Goal: Find specific page/section: Find specific page/section

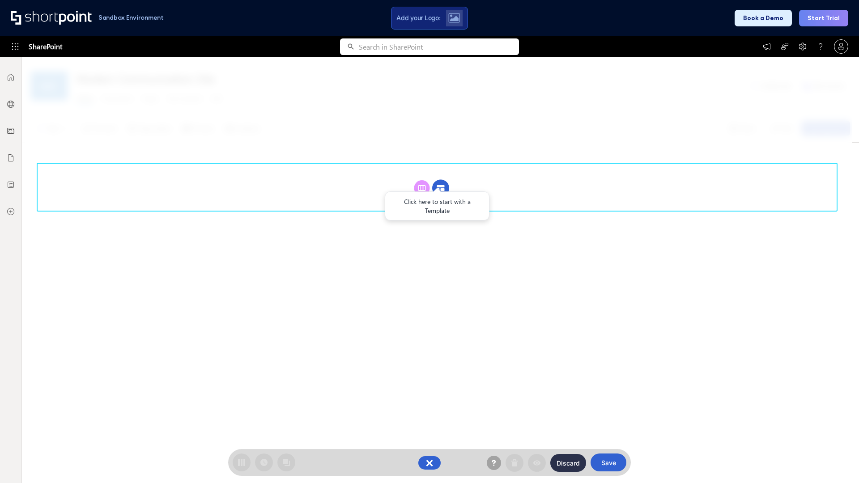
click at [441, 188] on circle at bounding box center [440, 188] width 17 height 17
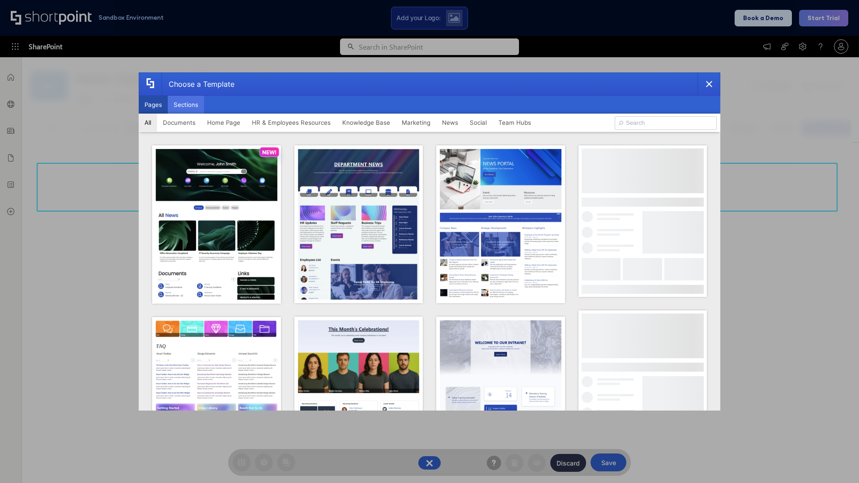
click at [186, 105] on button "Sections" at bounding box center [186, 105] width 36 height 18
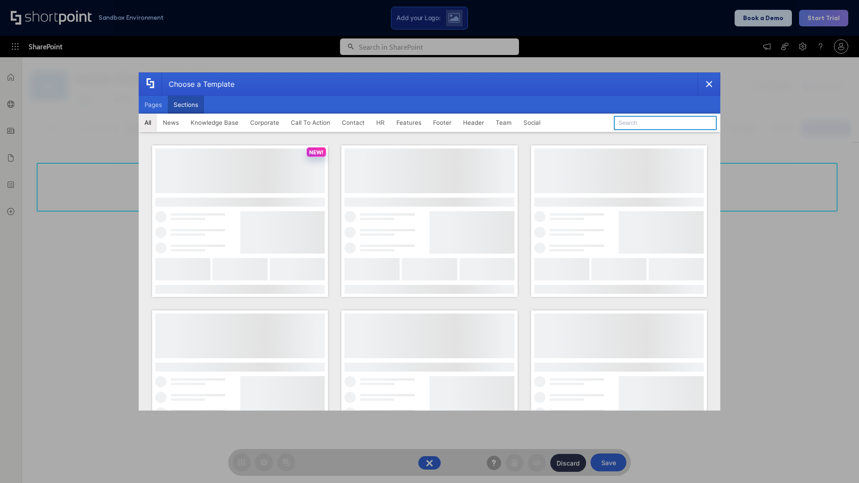
type input "Meet The Team 3"
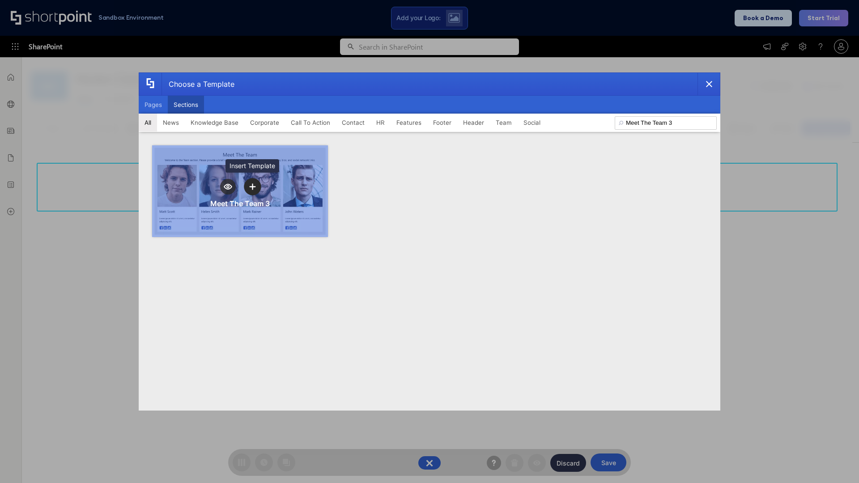
click at [252, 187] on icon "template selector" at bounding box center [252, 187] width 6 height 6
